Goal: Use online tool/utility: Utilize a website feature to perform a specific function

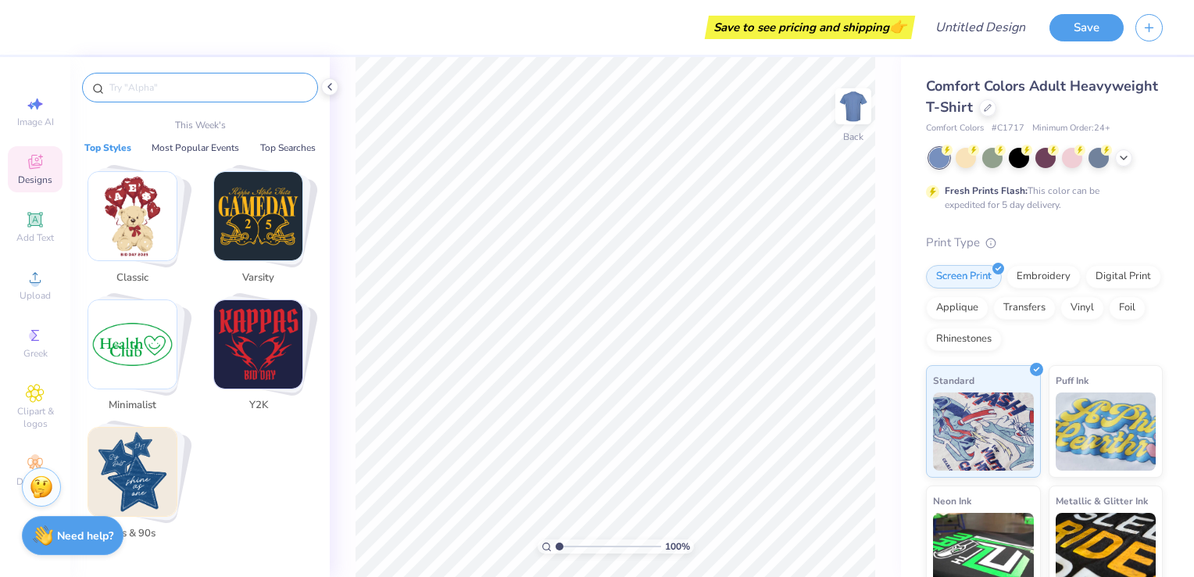
click at [235, 88] on input "text" at bounding box center [208, 88] width 200 height 16
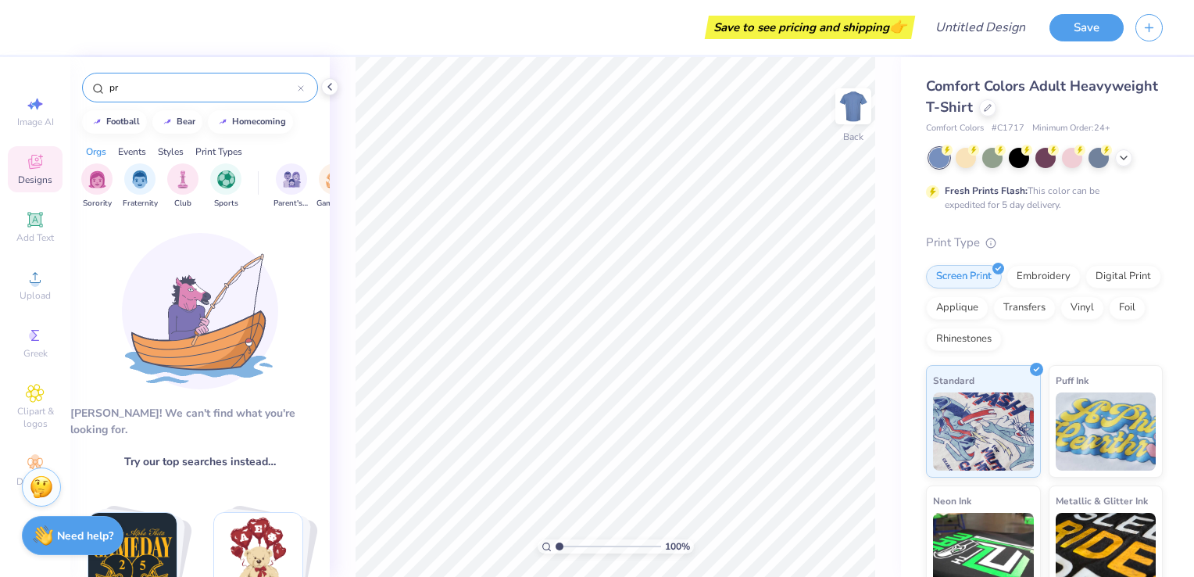
type input "p"
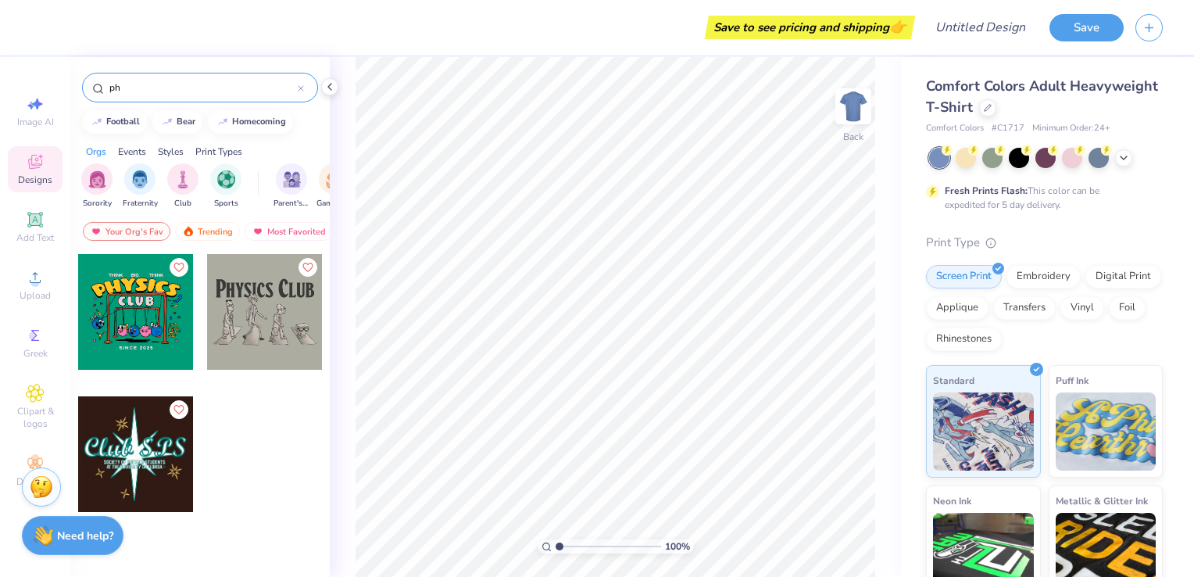
type input "p"
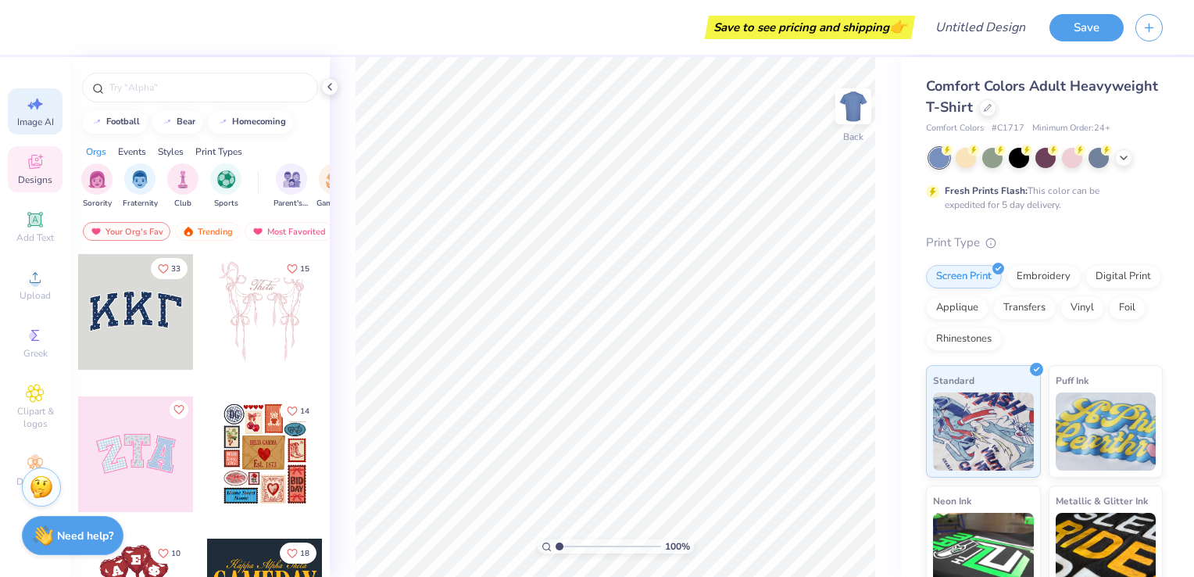
click at [36, 118] on span "Image AI" at bounding box center [35, 122] width 37 height 12
select select "4"
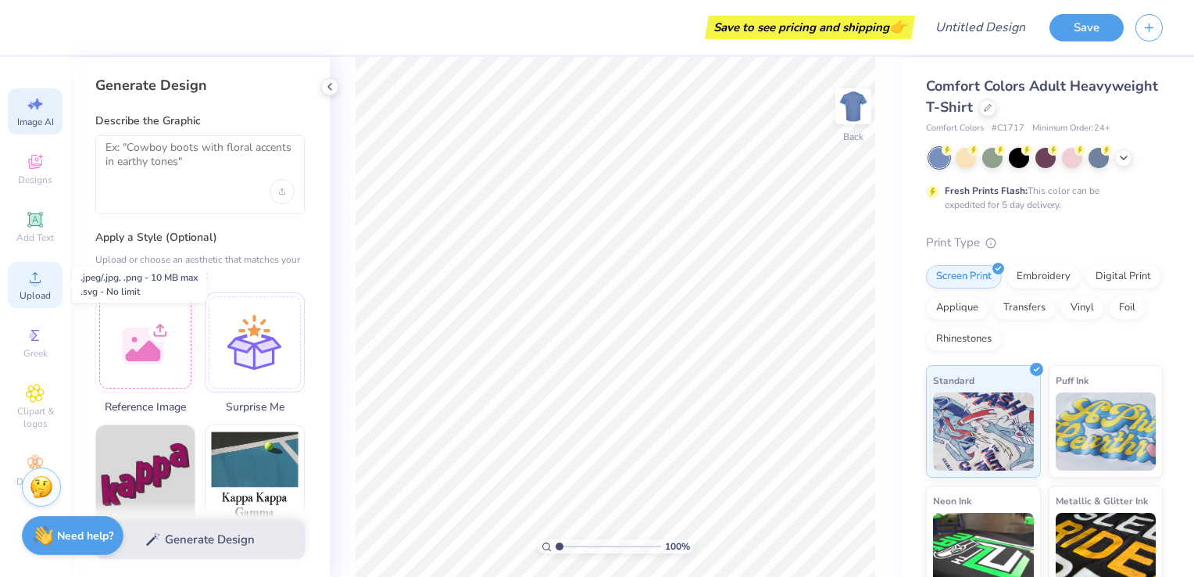
click at [37, 276] on icon at bounding box center [35, 277] width 19 height 19
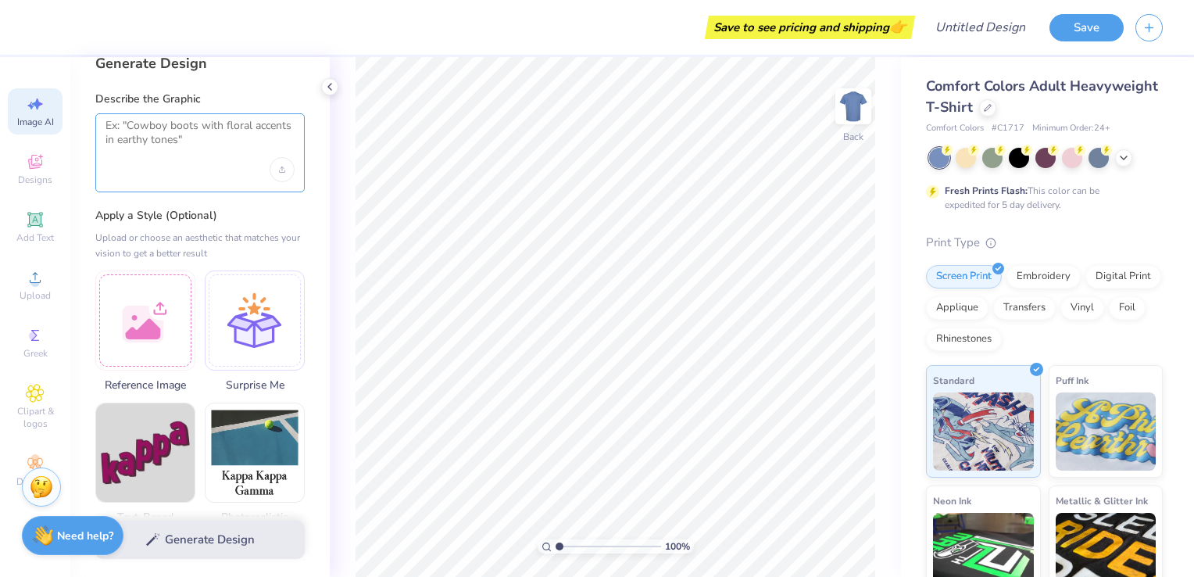
click at [180, 141] on textarea at bounding box center [199, 138] width 189 height 39
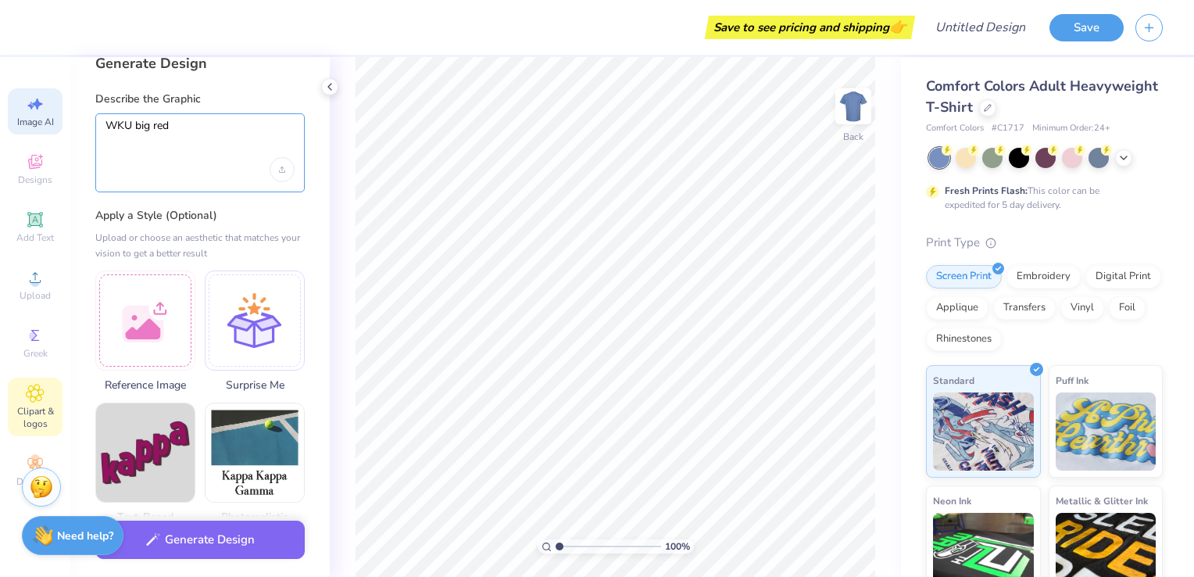
type textarea "WKU big red"
click at [45, 403] on div "Clipart & logos" at bounding box center [35, 406] width 55 height 59
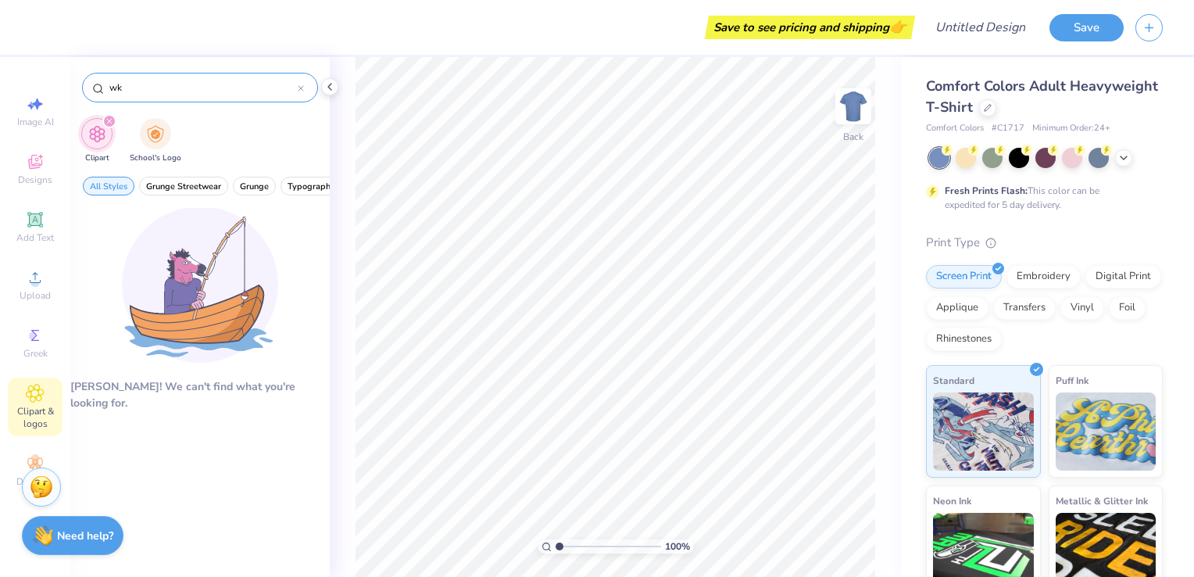
type input "w"
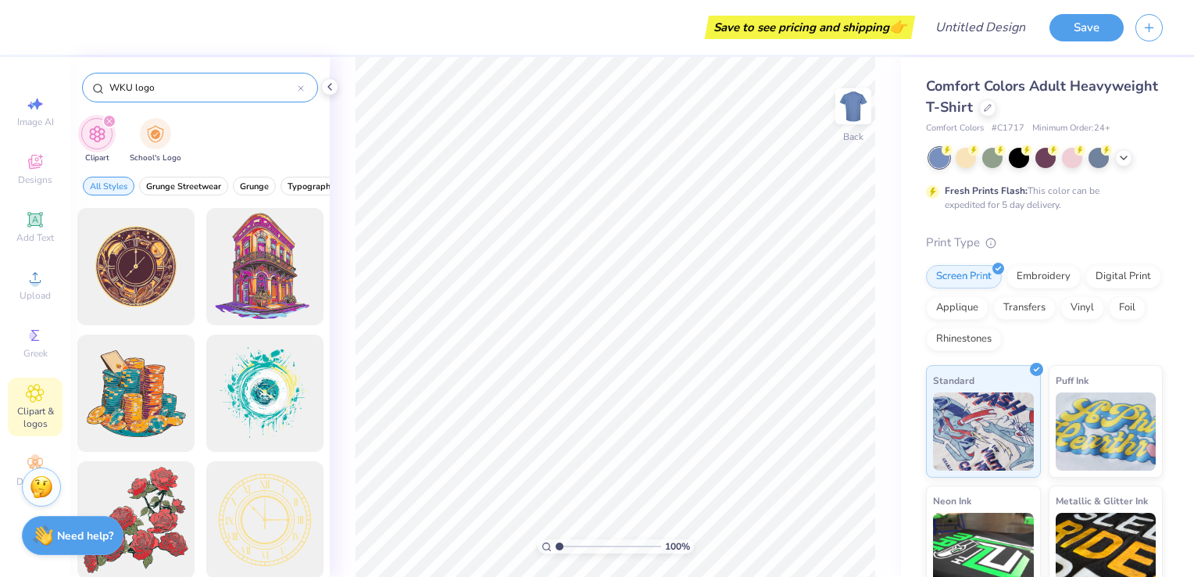
type input "WKU logo"
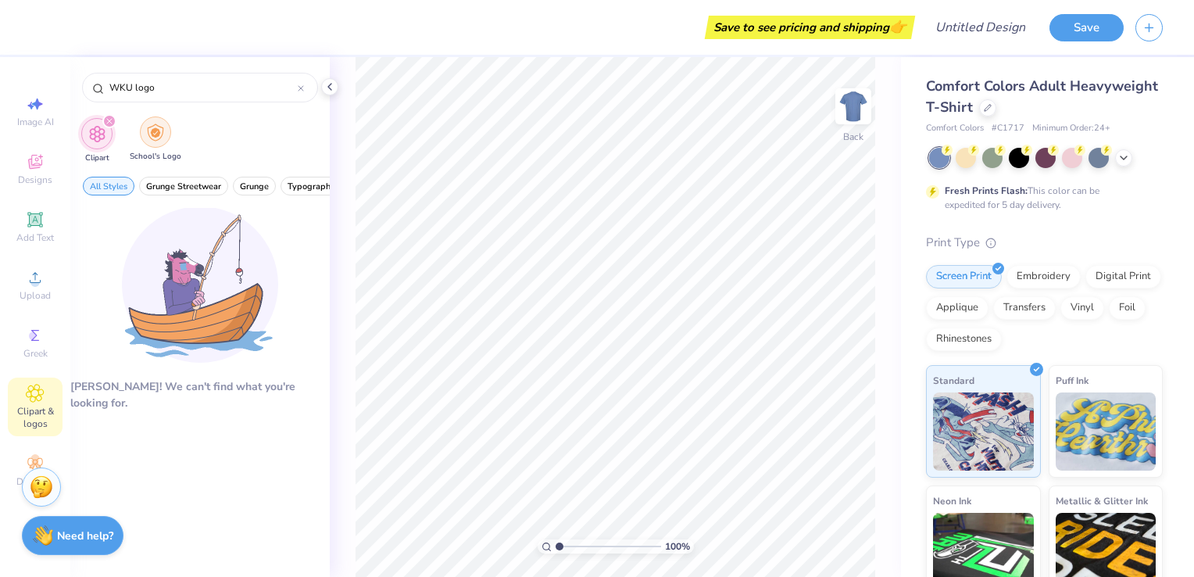
click at [147, 138] on img "filter for School's Logo" at bounding box center [155, 132] width 17 height 18
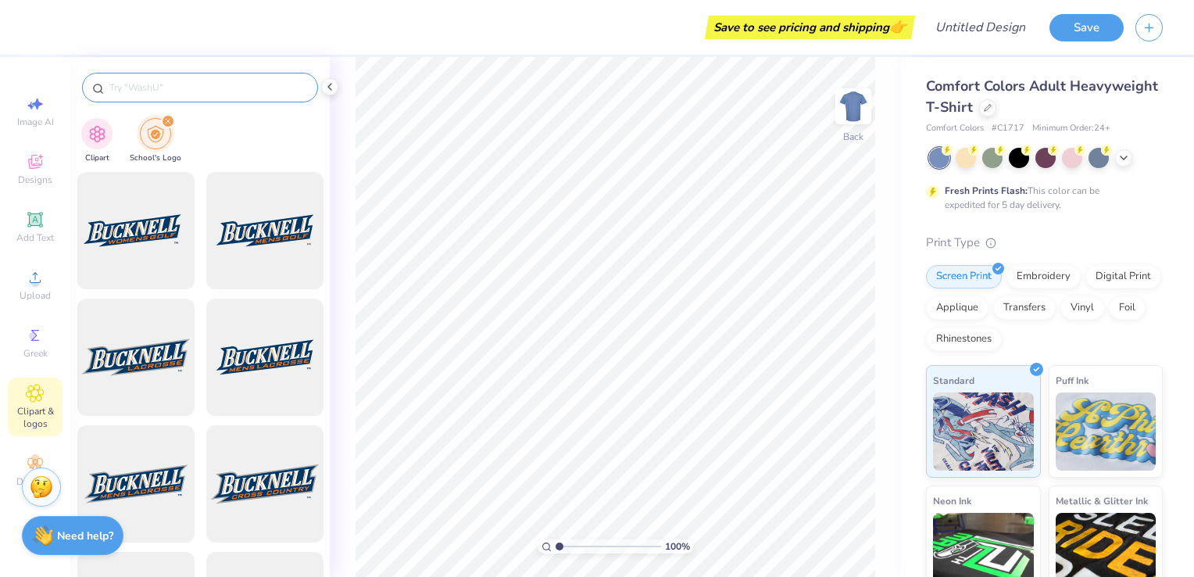
click at [176, 88] on input "text" at bounding box center [208, 88] width 200 height 16
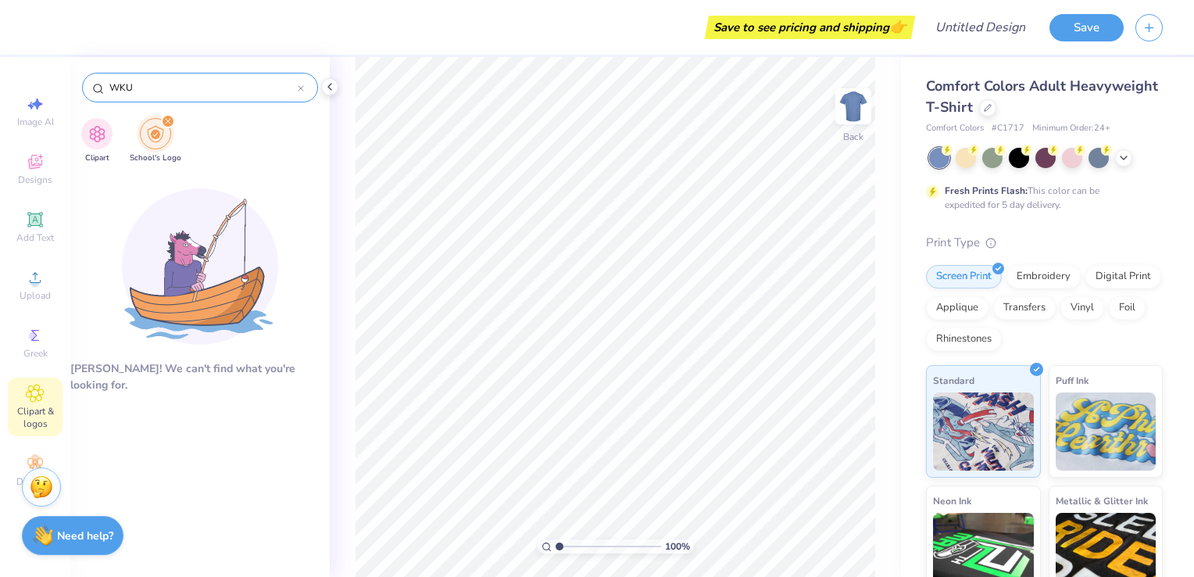
type input "WKU"
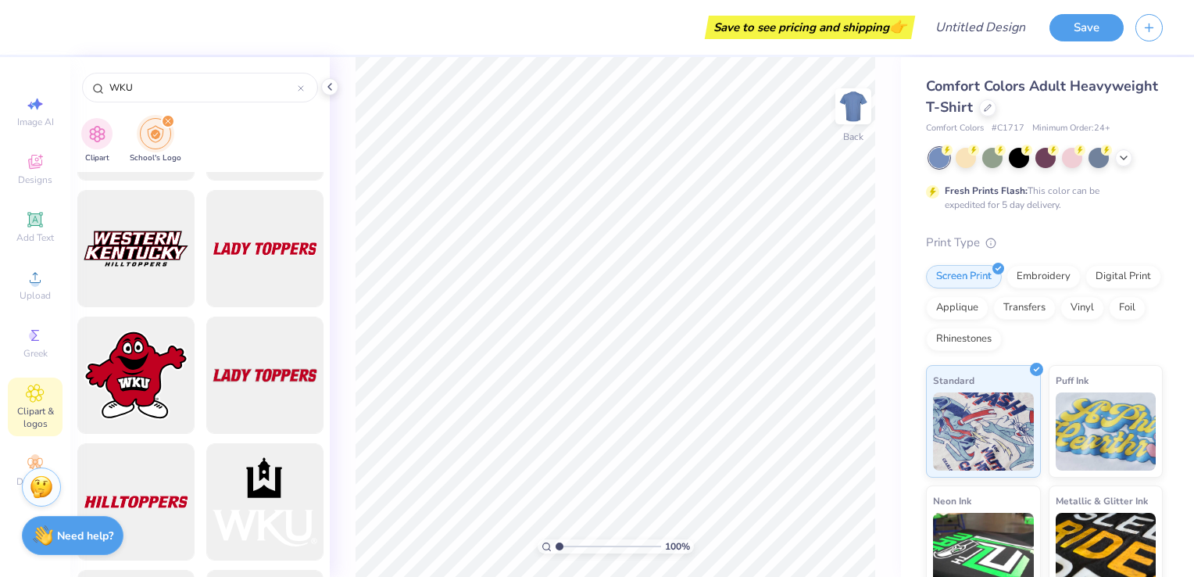
scroll to position [903, 0]
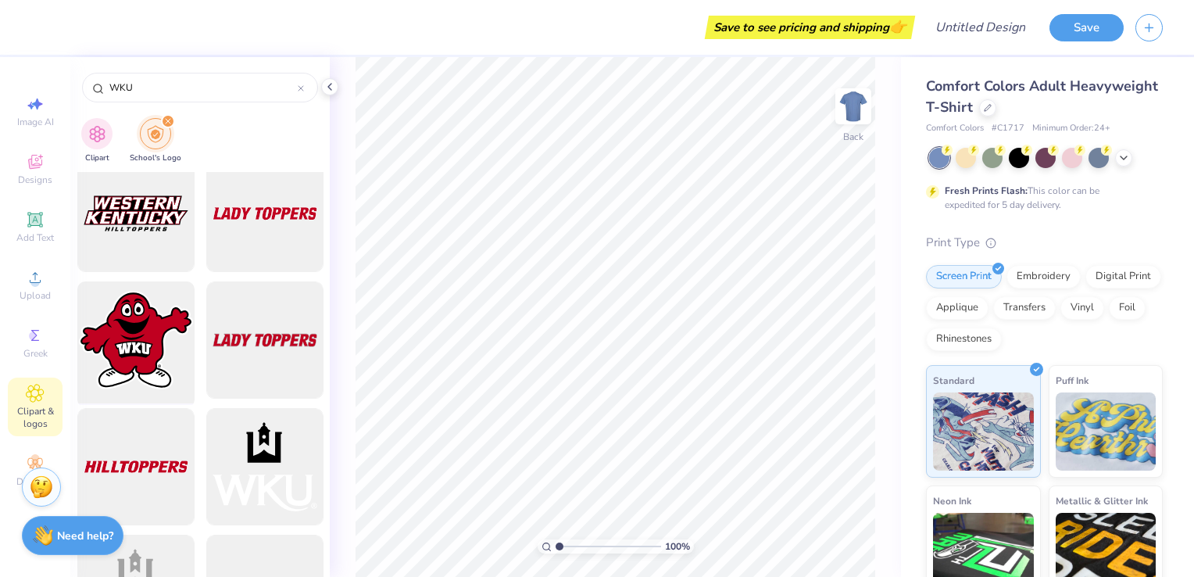
click at [148, 339] on div at bounding box center [135, 340] width 129 height 129
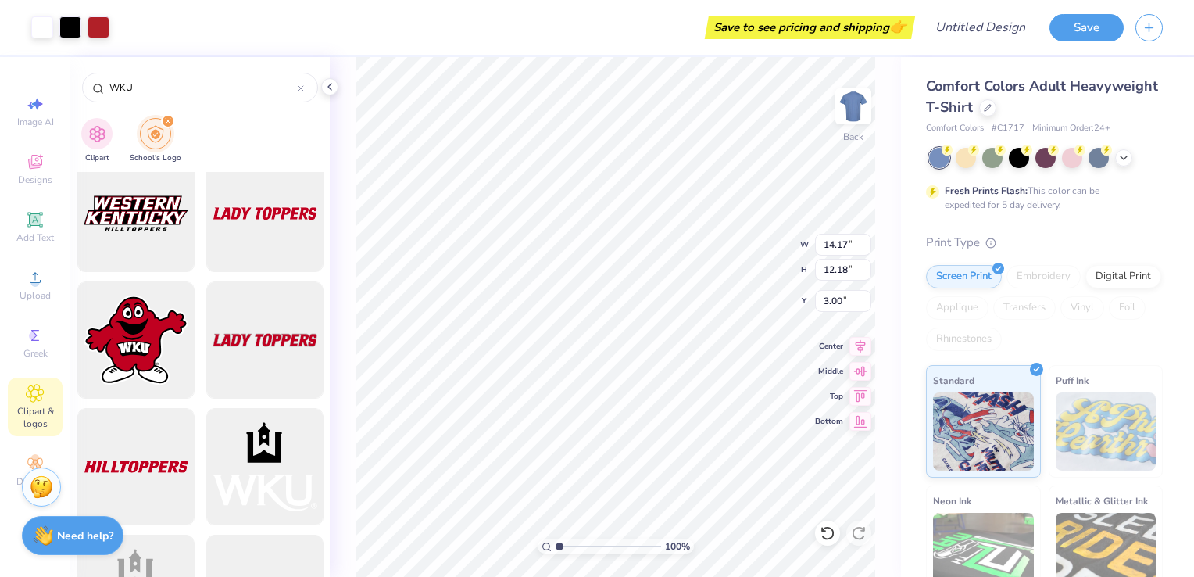
type input "11.09"
type input "9.53"
click at [962, 163] on div at bounding box center [965, 156] width 20 height 20
click at [1122, 159] on icon at bounding box center [1123, 156] width 12 height 12
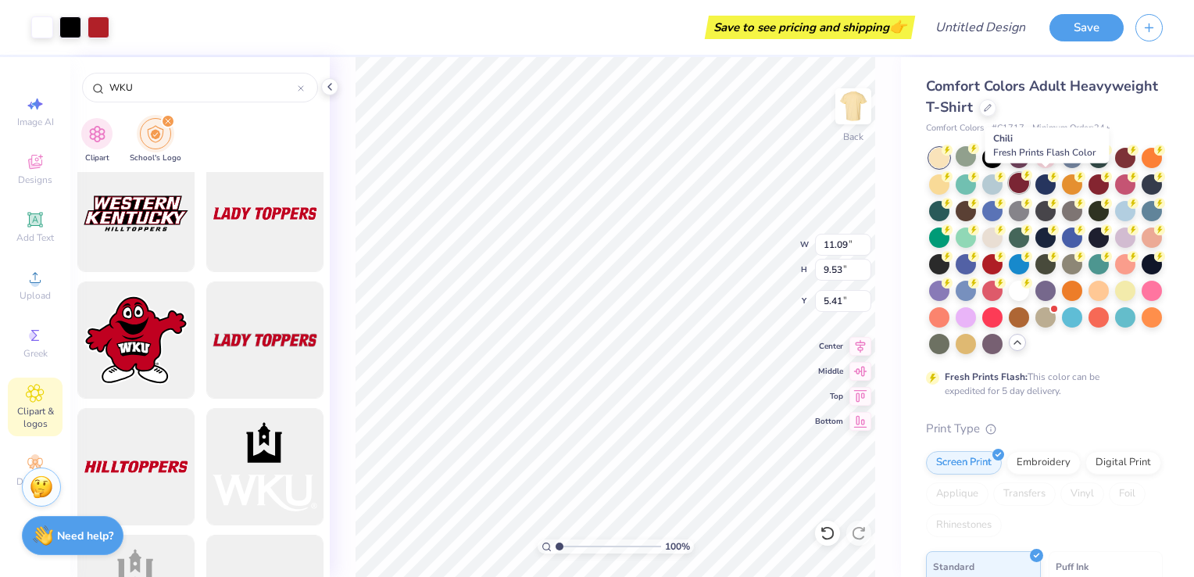
click at [1029, 184] on div at bounding box center [1019, 183] width 20 height 20
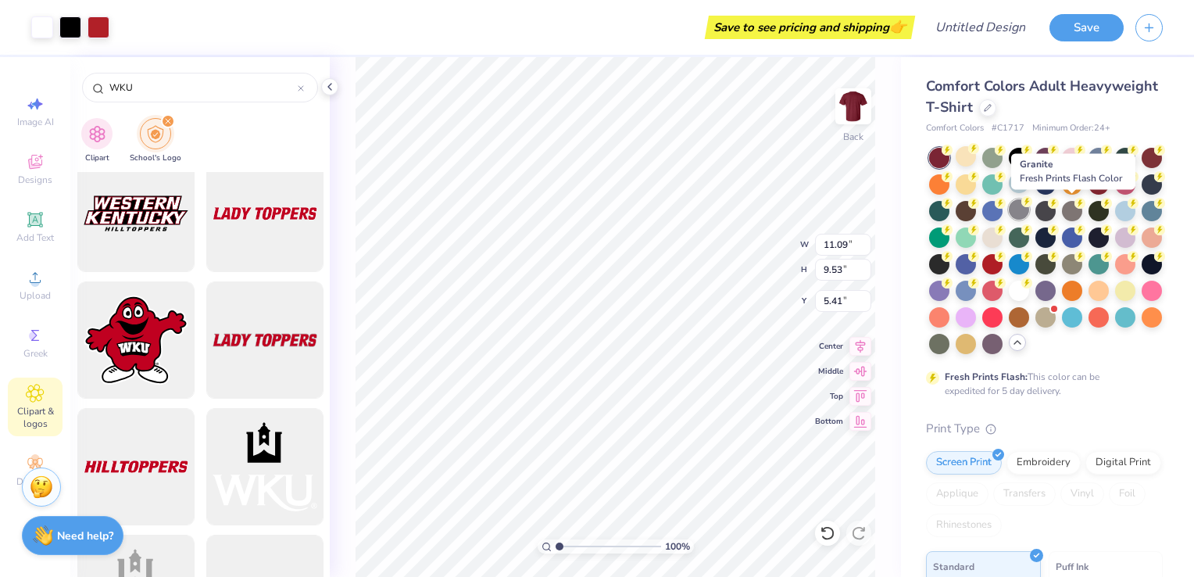
click at [1029, 211] on div at bounding box center [1019, 209] width 20 height 20
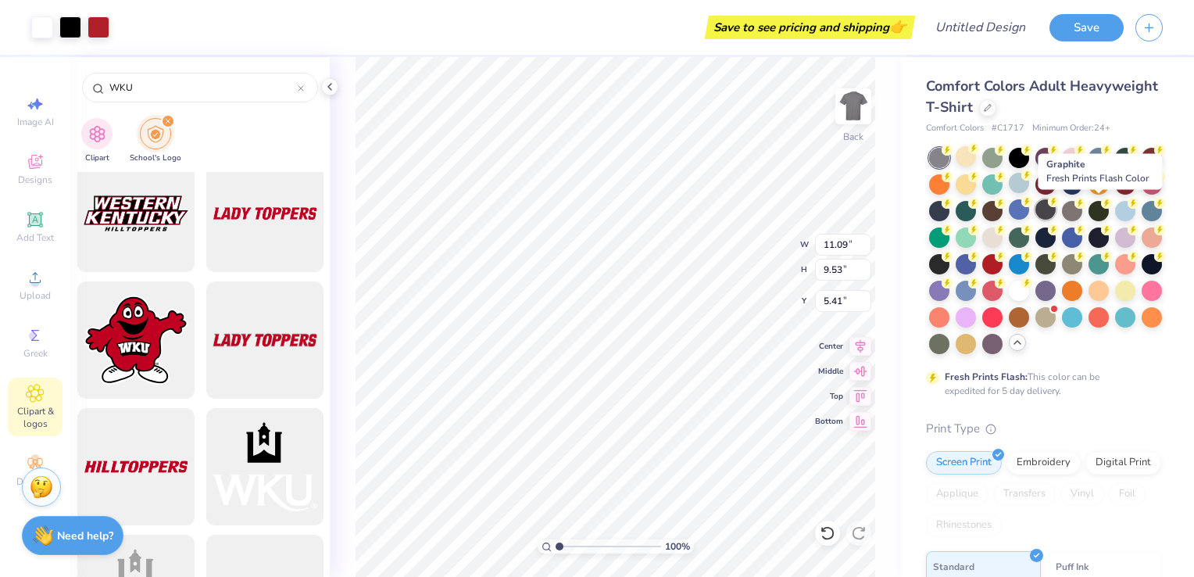
click at [1055, 209] on div at bounding box center [1045, 209] width 20 height 20
click at [1082, 212] on div at bounding box center [1072, 209] width 20 height 20
type input "5.74"
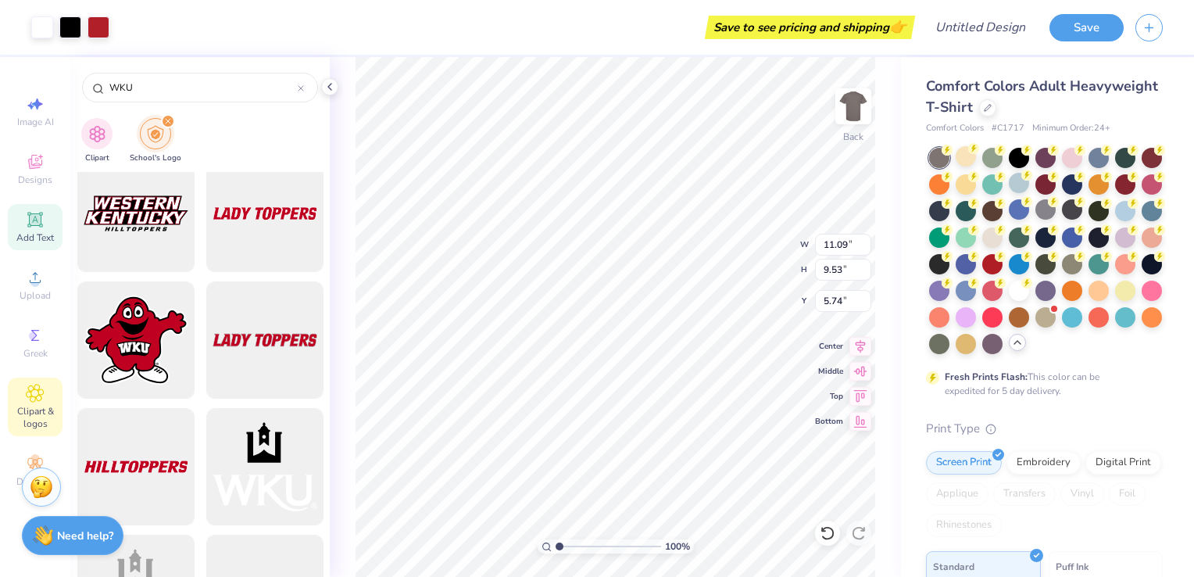
click at [32, 218] on icon at bounding box center [35, 219] width 12 height 12
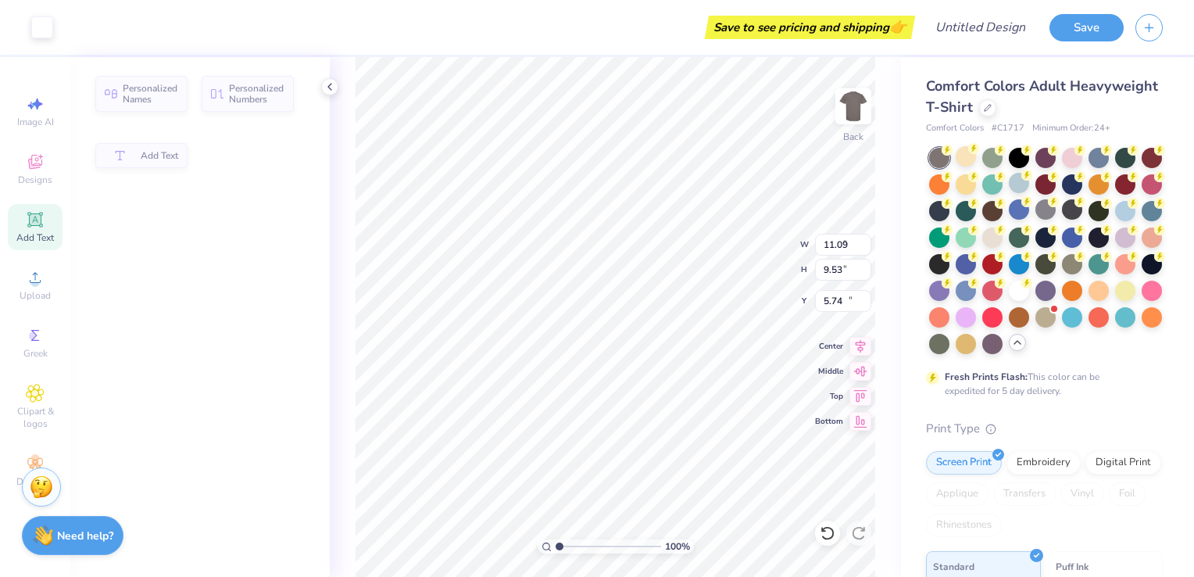
type input "5.59"
type input "1.62"
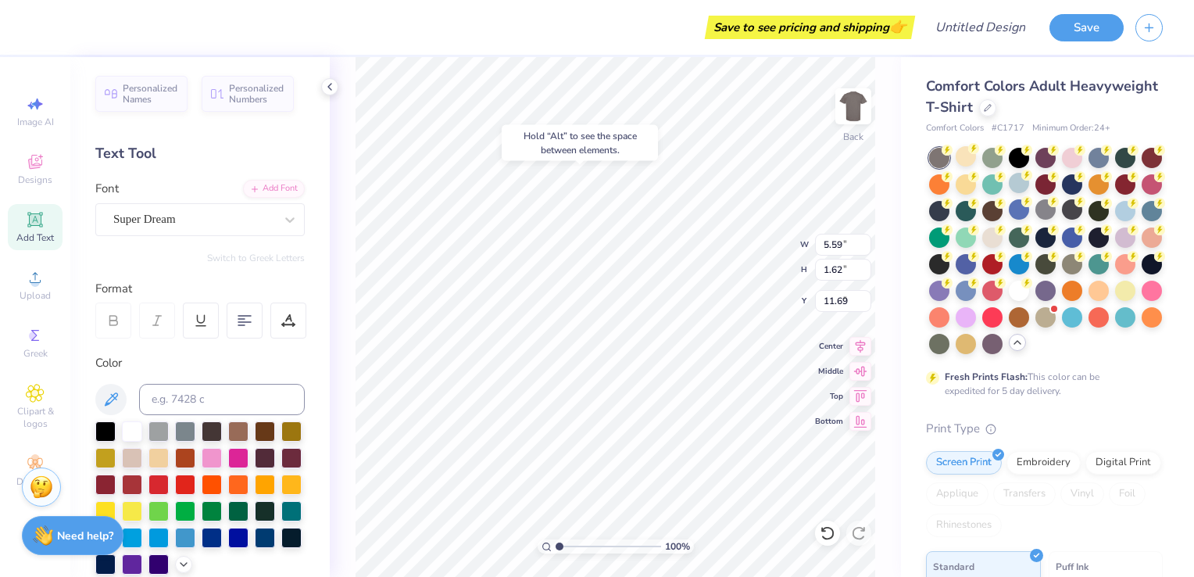
type input "3.25"
type textarea "T"
type textarea "Pre-Physical Therapy"
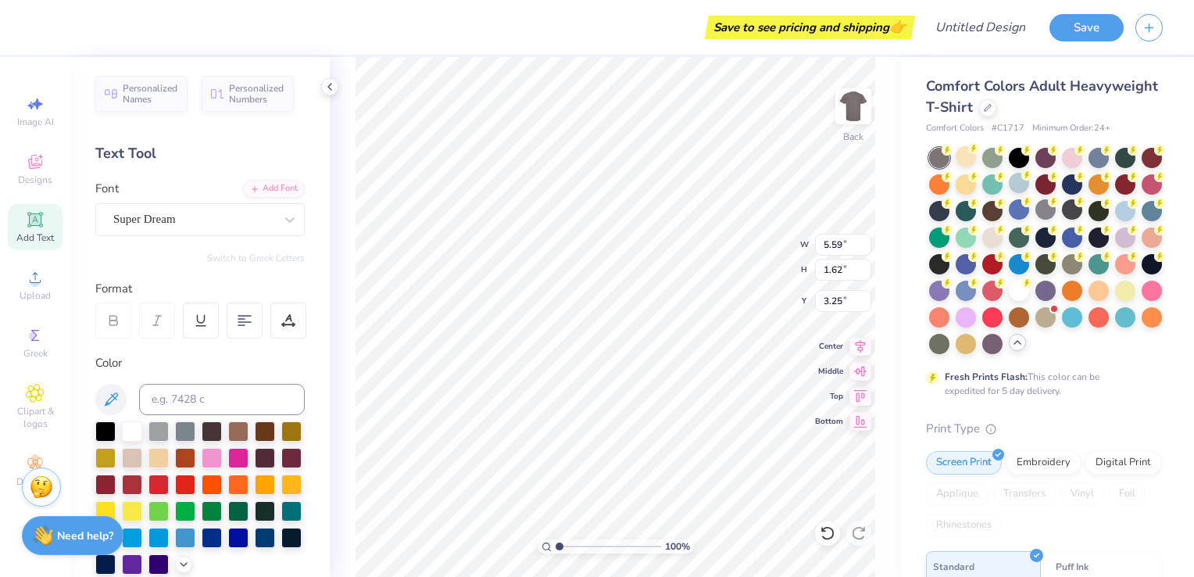
scroll to position [12, 8]
type input "11.09"
type input "9.53"
type input "6.69"
type input "14.17"
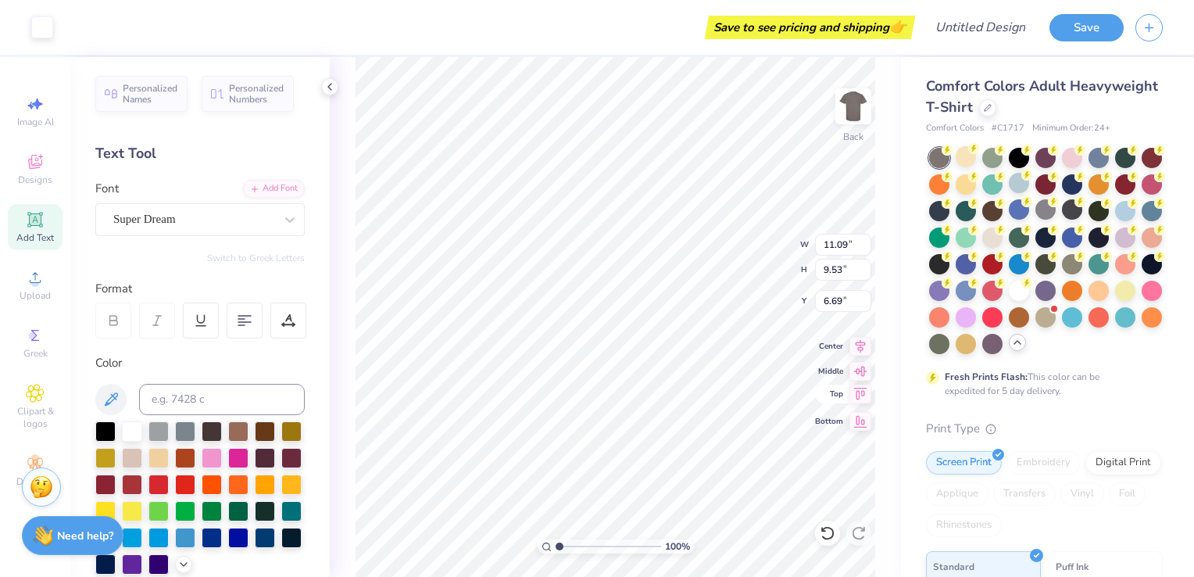
type input "1.32"
type input "3.95"
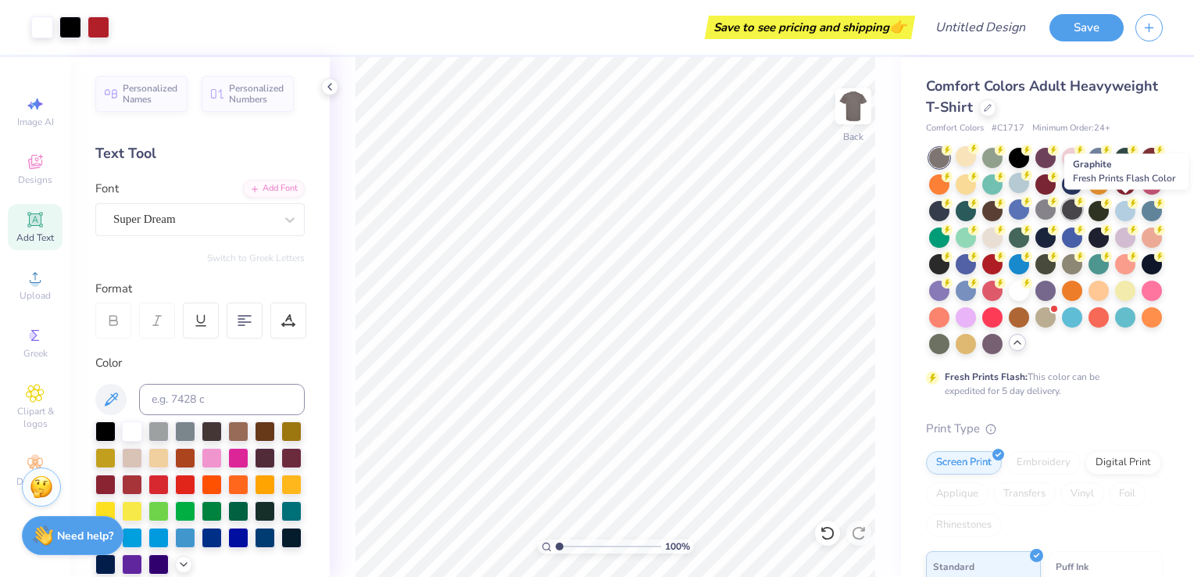
click at [1082, 213] on div at bounding box center [1072, 209] width 20 height 20
click at [37, 218] on icon at bounding box center [35, 219] width 12 height 12
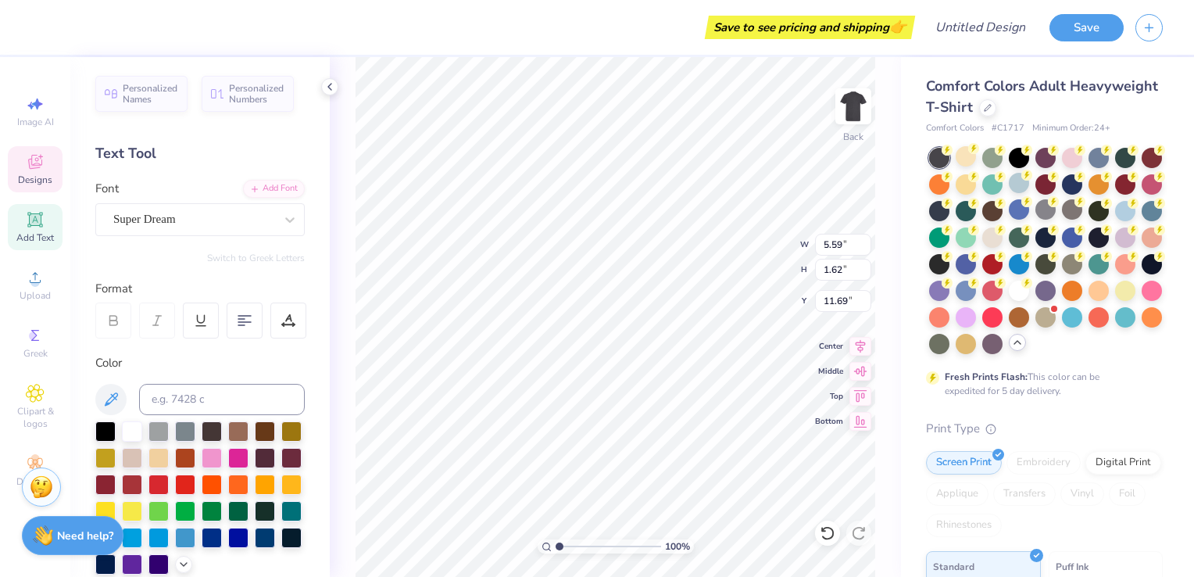
click at [30, 162] on icon at bounding box center [35, 164] width 12 height 10
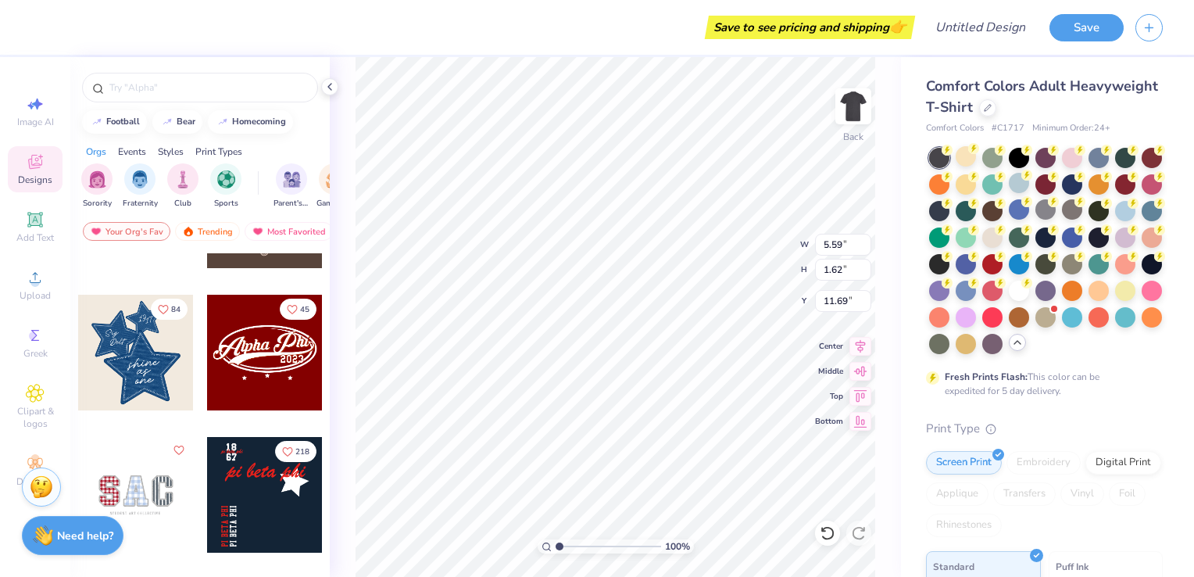
scroll to position [684, 0]
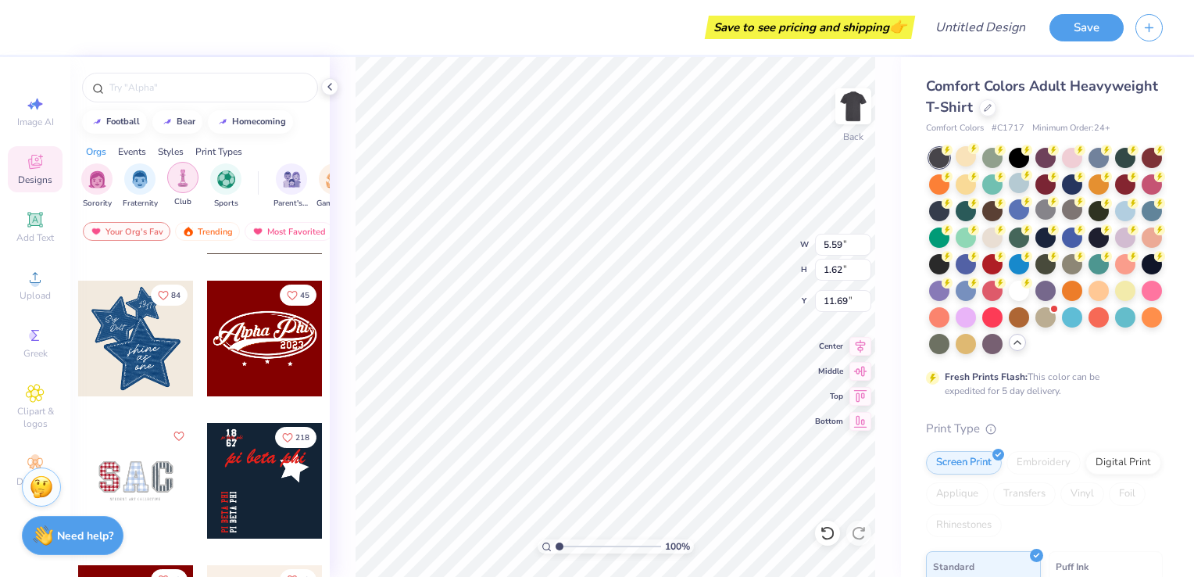
click at [191, 177] on img "filter for Club" at bounding box center [182, 178] width 17 height 18
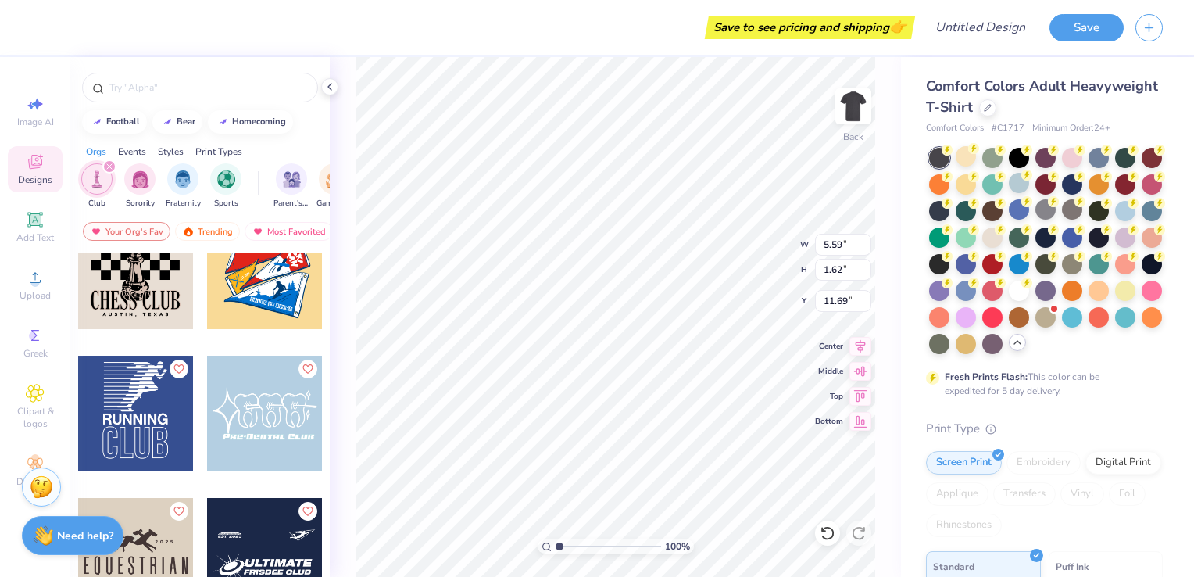
scroll to position [11422, 0]
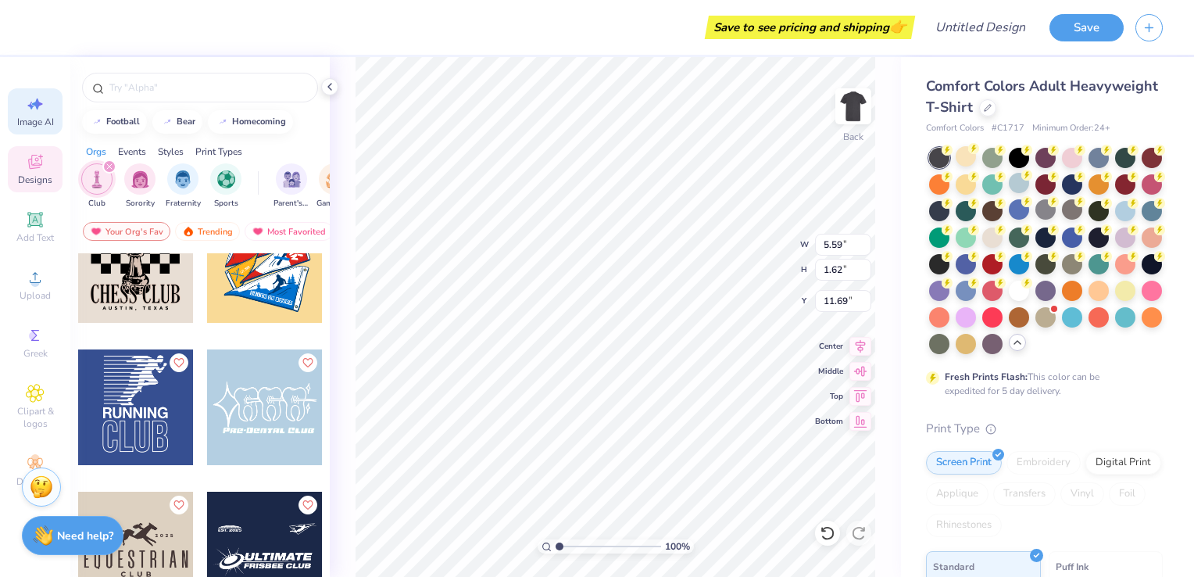
click at [29, 116] on span "Image AI" at bounding box center [35, 122] width 37 height 12
select select "4"
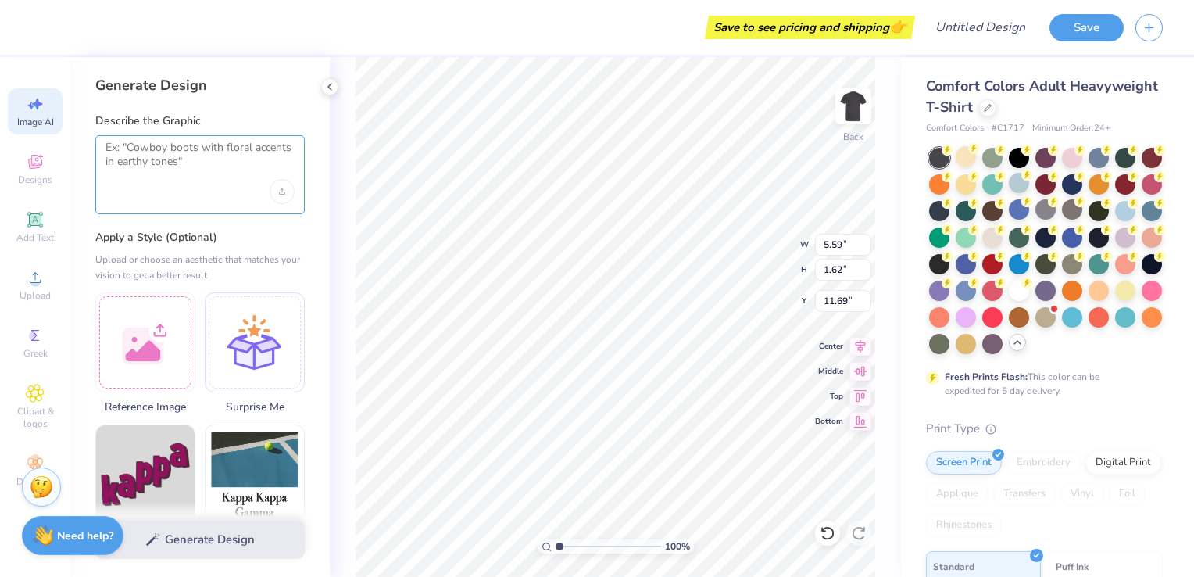
click at [185, 167] on textarea at bounding box center [199, 160] width 189 height 39
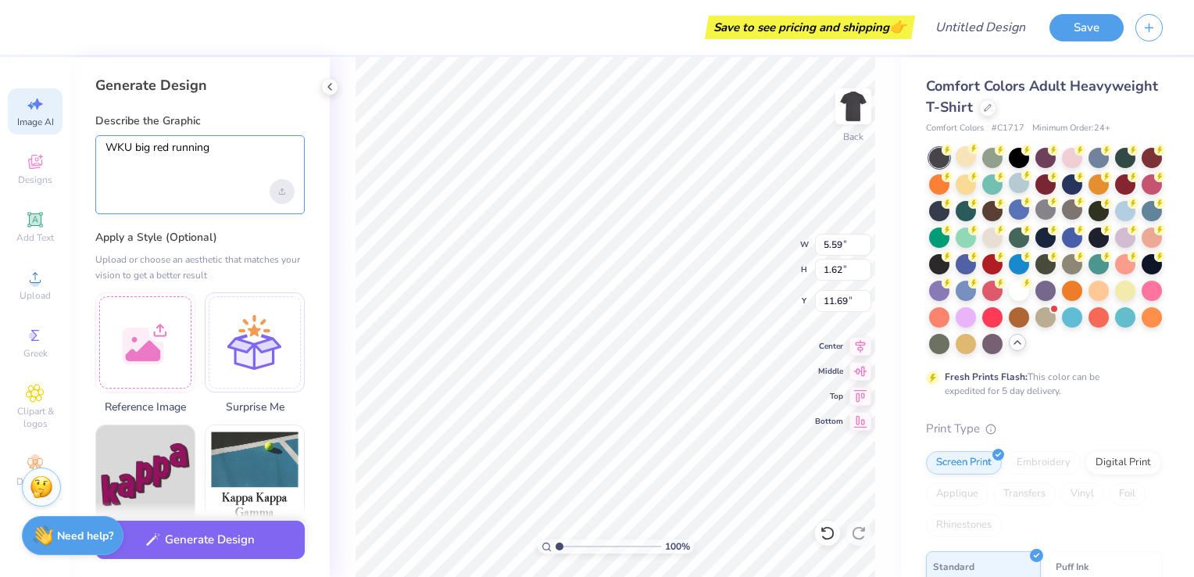
type textarea "WKU big red running"
click at [278, 198] on div "Upload image" at bounding box center [282, 191] width 25 height 25
click at [182, 179] on textarea "WKU big red running" at bounding box center [199, 160] width 189 height 39
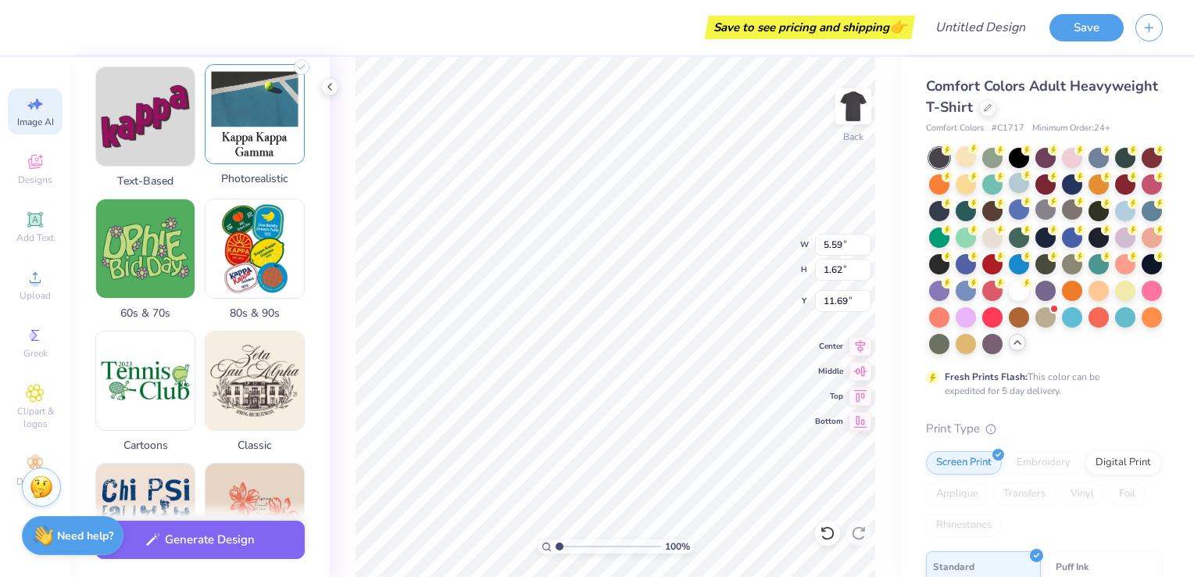
scroll to position [394, 0]
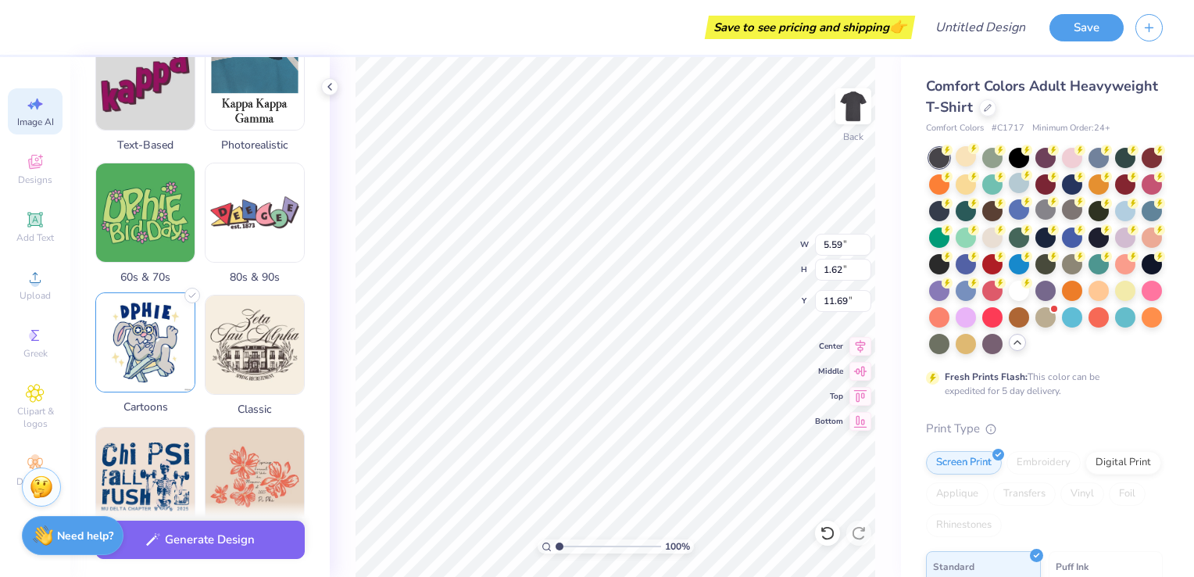
click at [164, 365] on img at bounding box center [145, 342] width 98 height 98
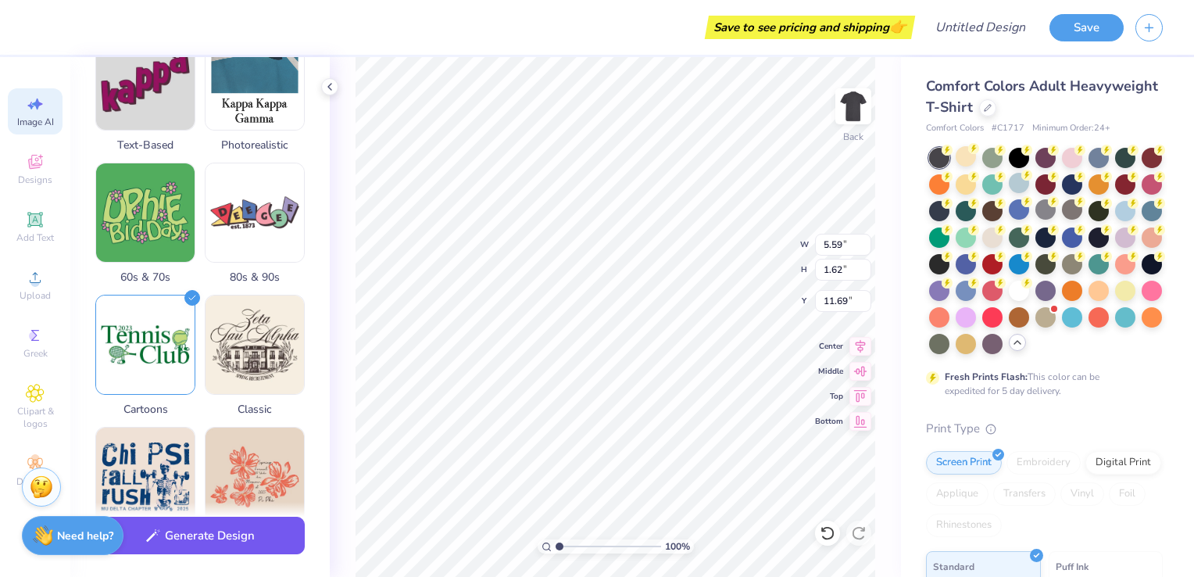
click at [202, 538] on button "Generate Design" at bounding box center [199, 535] width 209 height 38
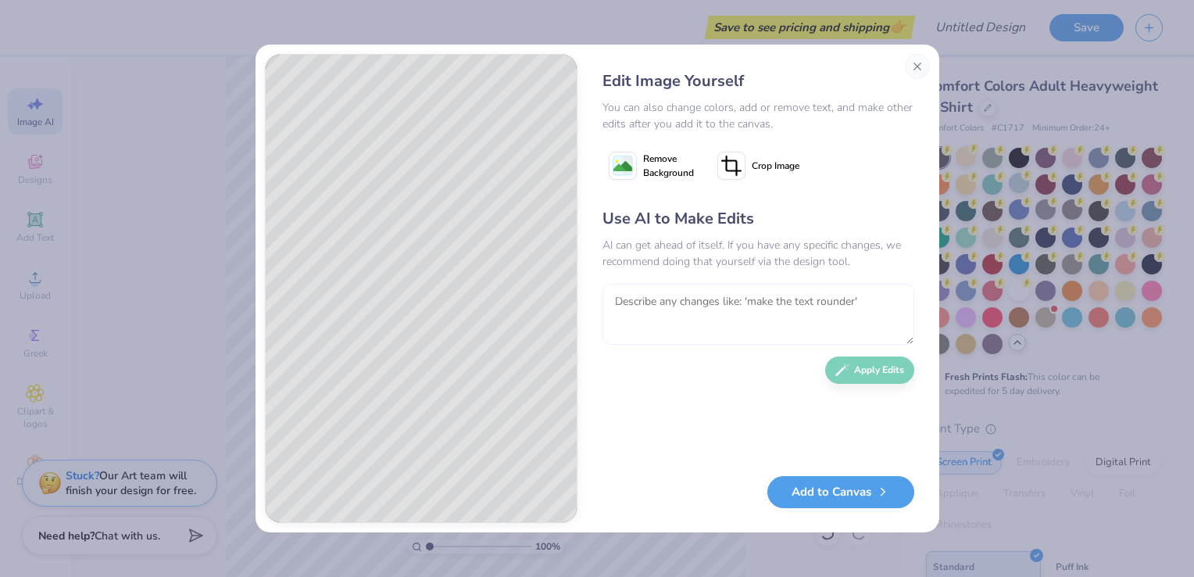
click at [697, 304] on textarea at bounding box center [758, 314] width 312 height 61
type textarea "Make the image Western Kentucky University Big Red mascot running"
click at [856, 373] on button "Apply Edits" at bounding box center [869, 365] width 89 height 27
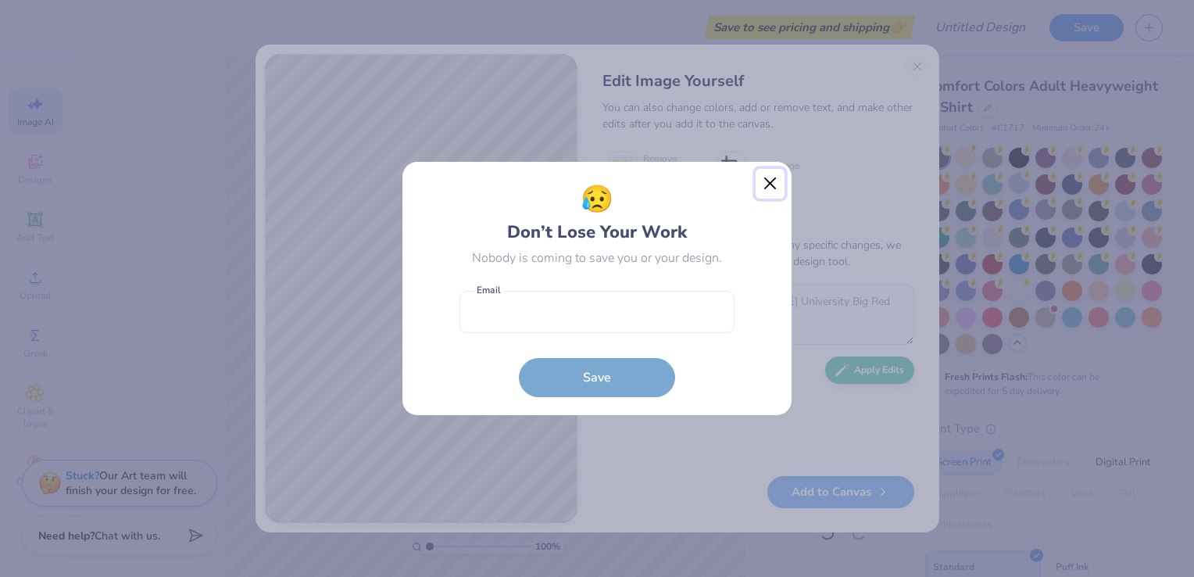
click at [766, 184] on button "Close" at bounding box center [770, 184] width 30 height 30
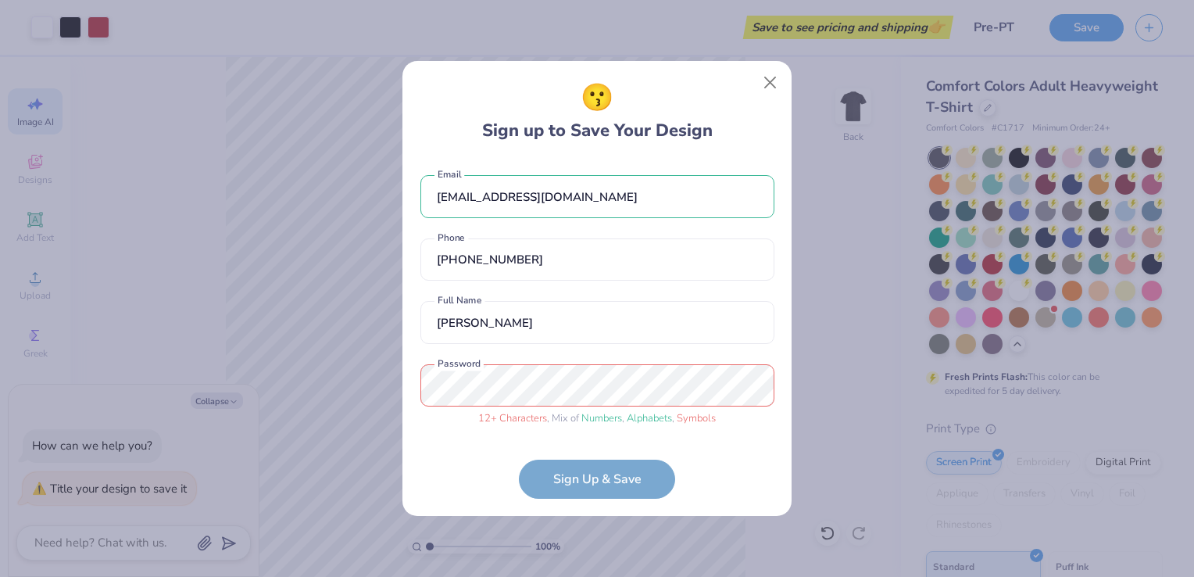
select select "4"
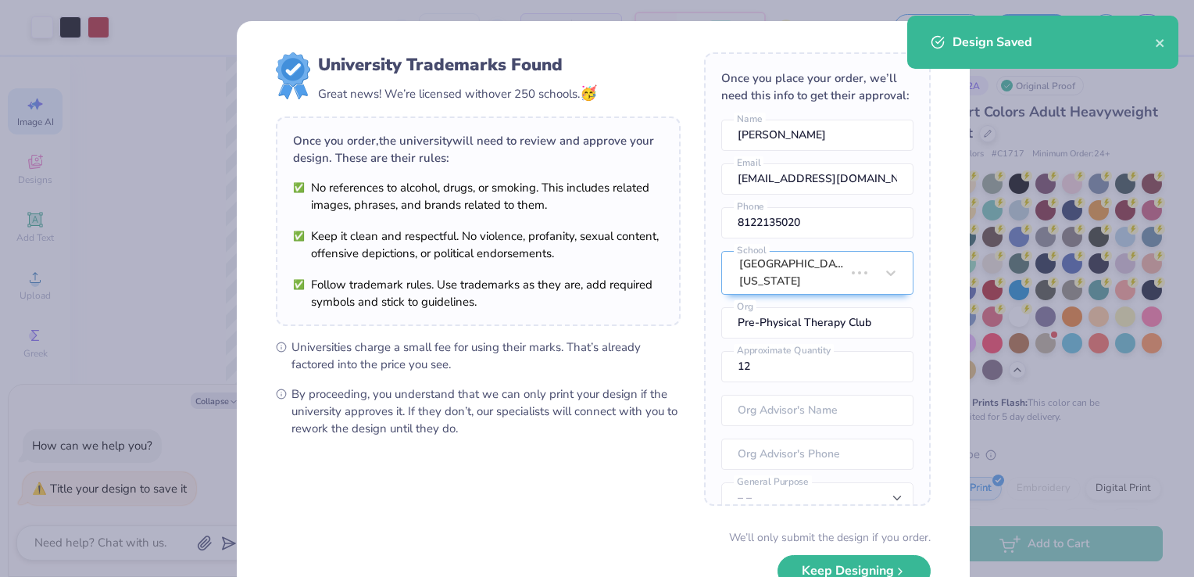
select select "4"
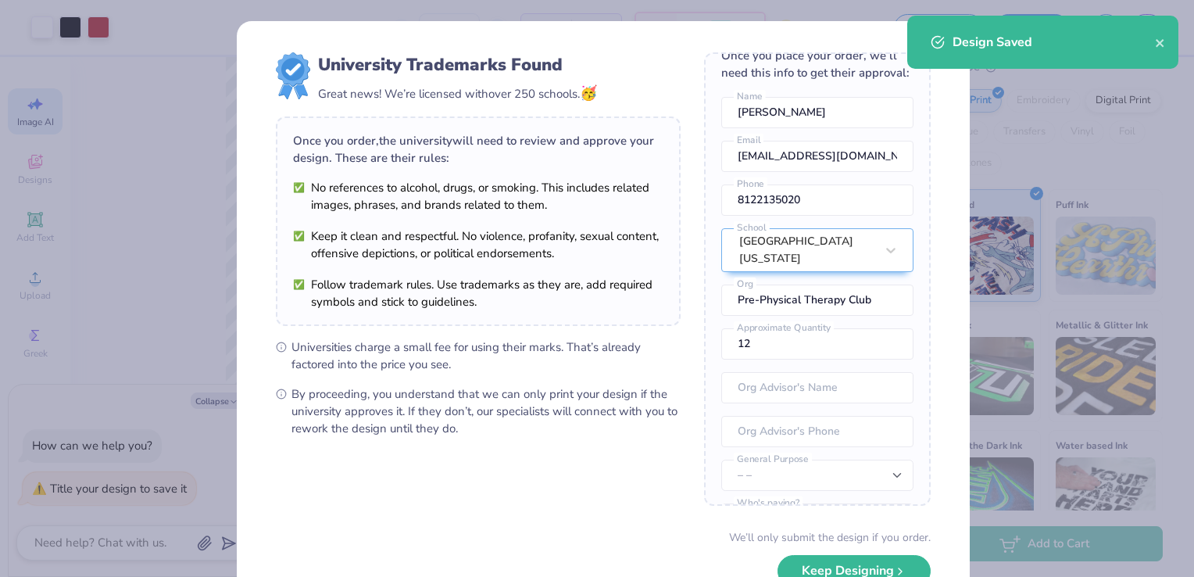
scroll to position [11, 0]
